Goal: Find specific page/section: Find specific page/section

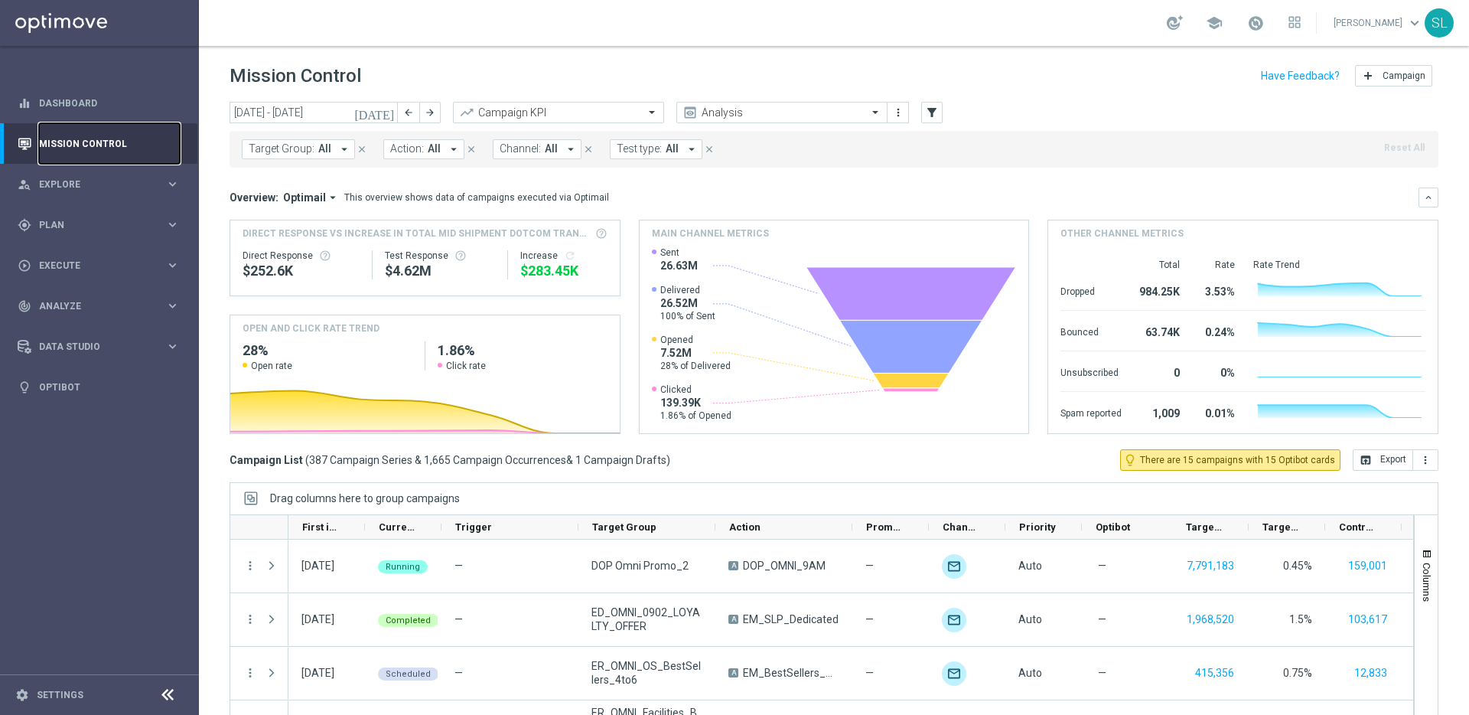
click at [75, 146] on link "Mission Control" at bounding box center [109, 143] width 141 height 41
